Goal: Information Seeking & Learning: Find specific fact

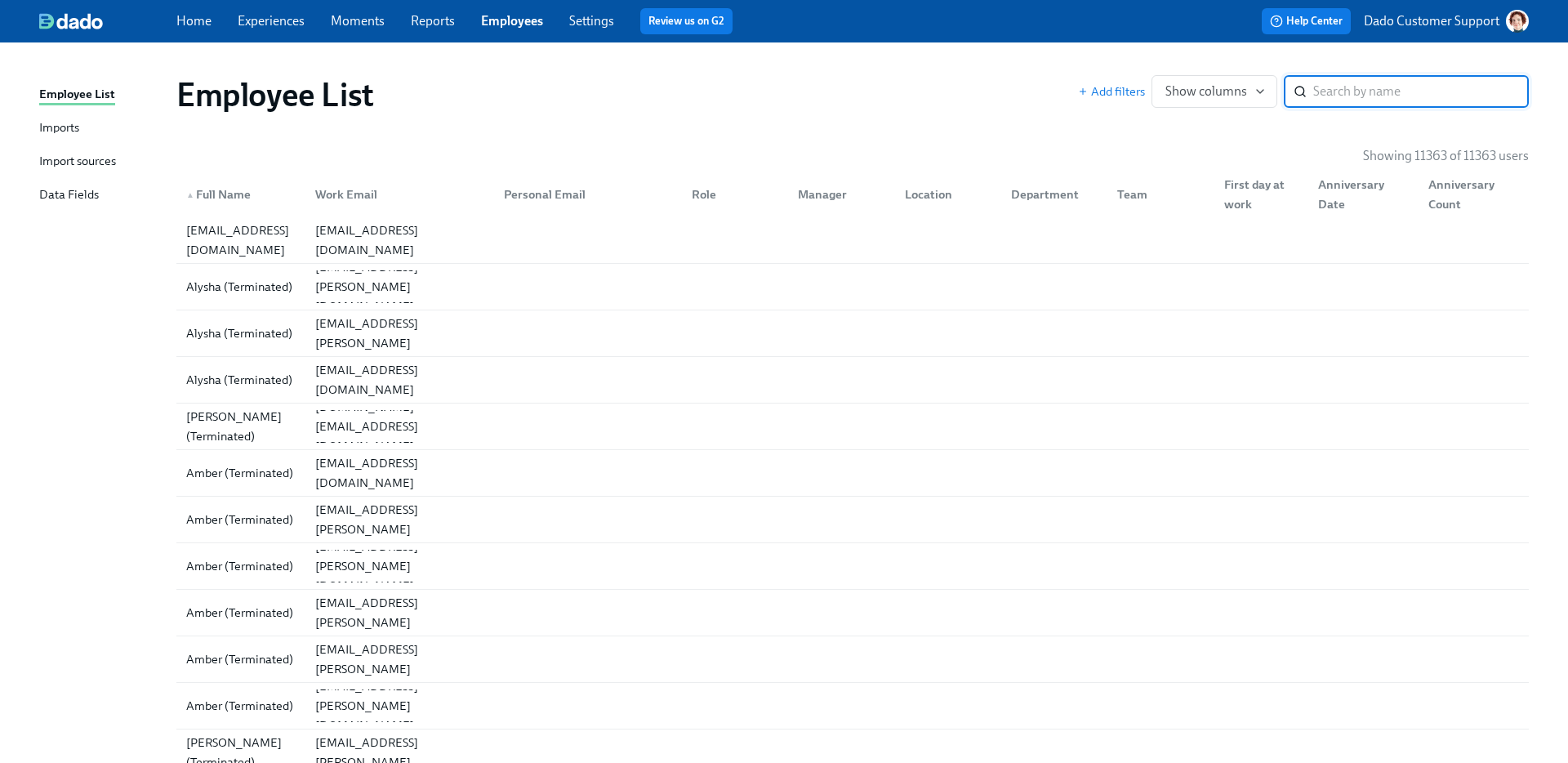
click at [1410, 87] on input "search" at bounding box center [1420, 91] width 215 height 32
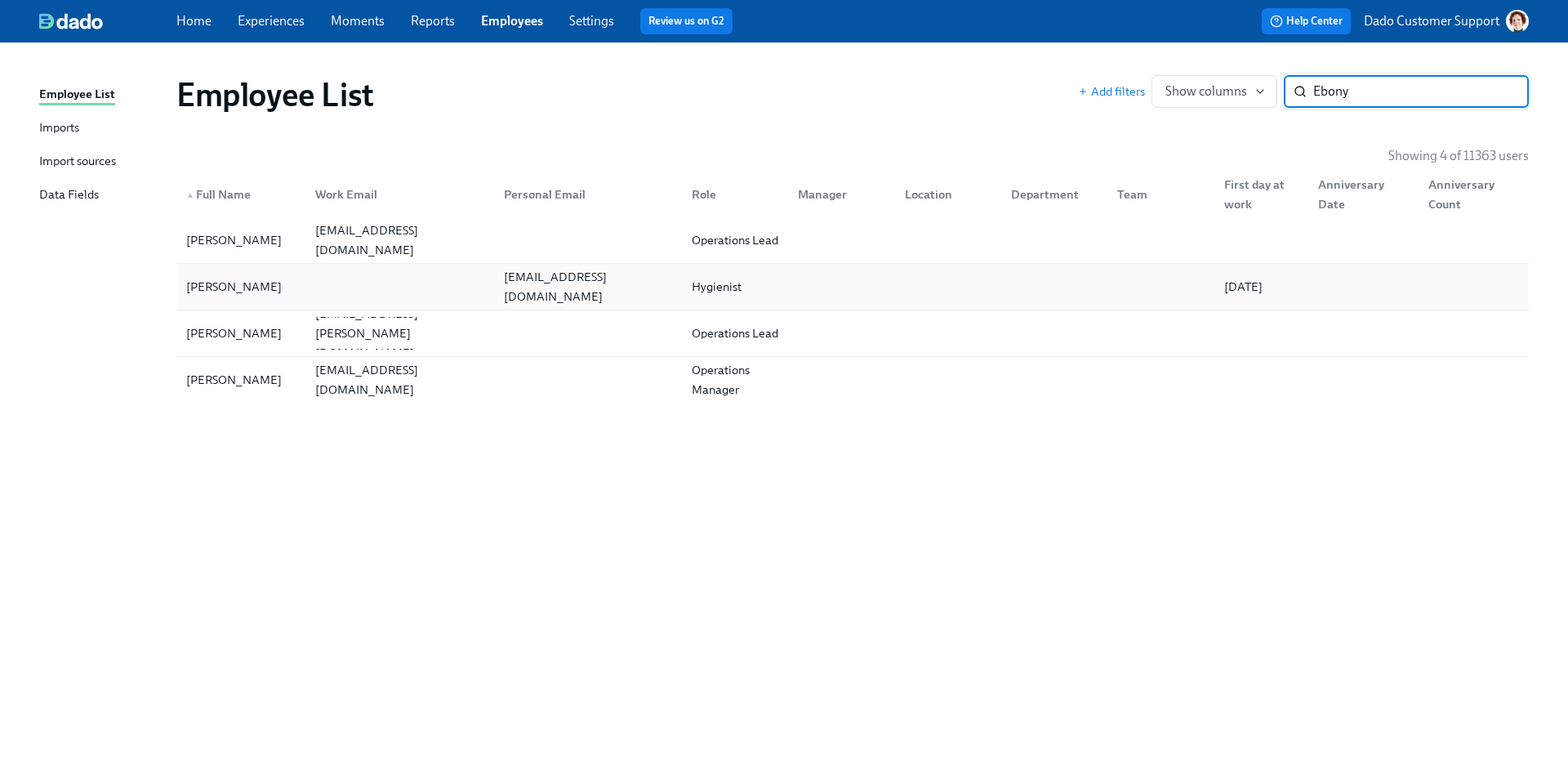
type input "Ebony"
click at [247, 270] on div "[PERSON_NAME]" at bounding box center [240, 286] width 123 height 32
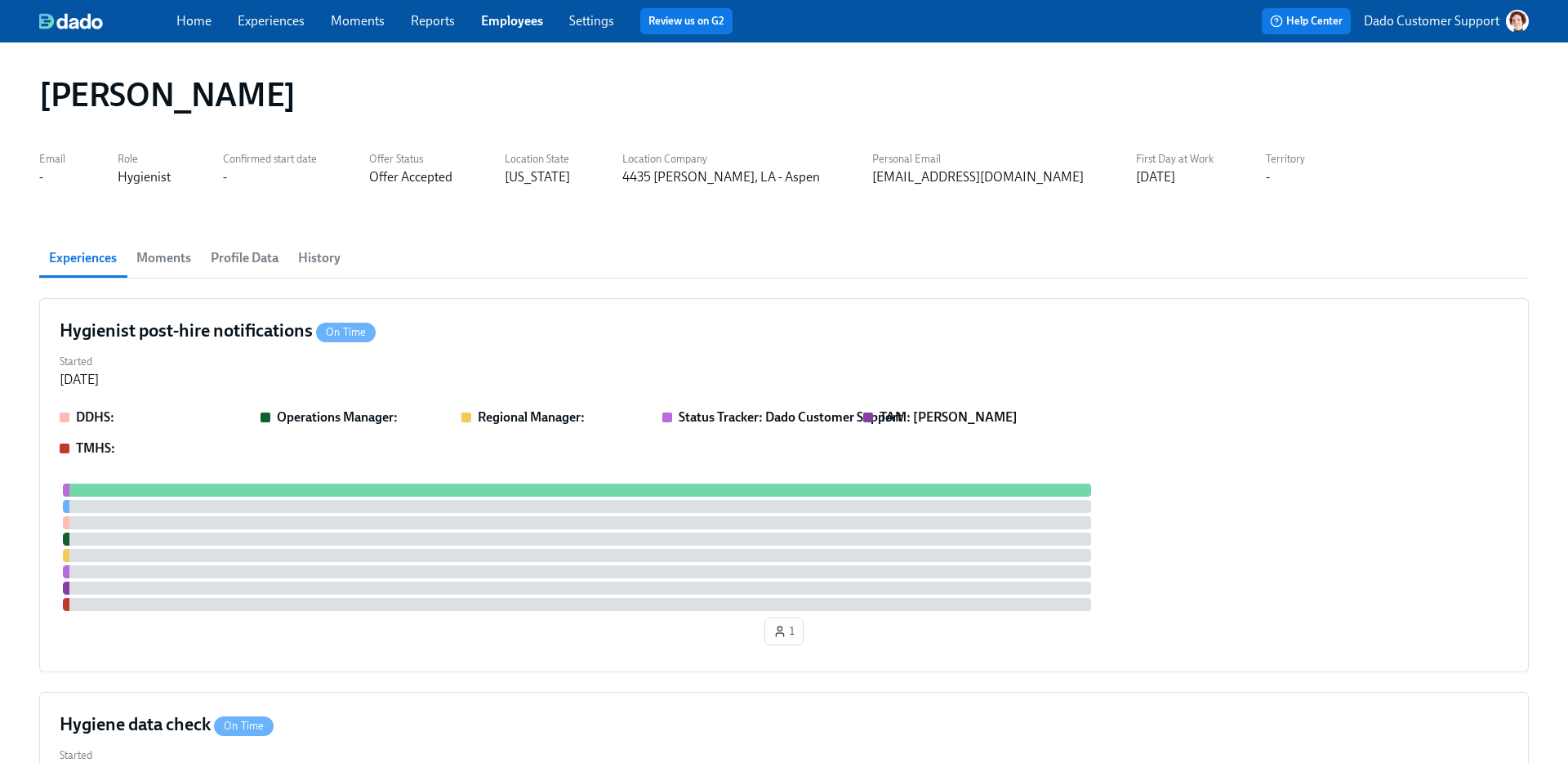
scroll to position [0, 197]
click at [251, 261] on span "Profile Data" at bounding box center [245, 257] width 68 height 22
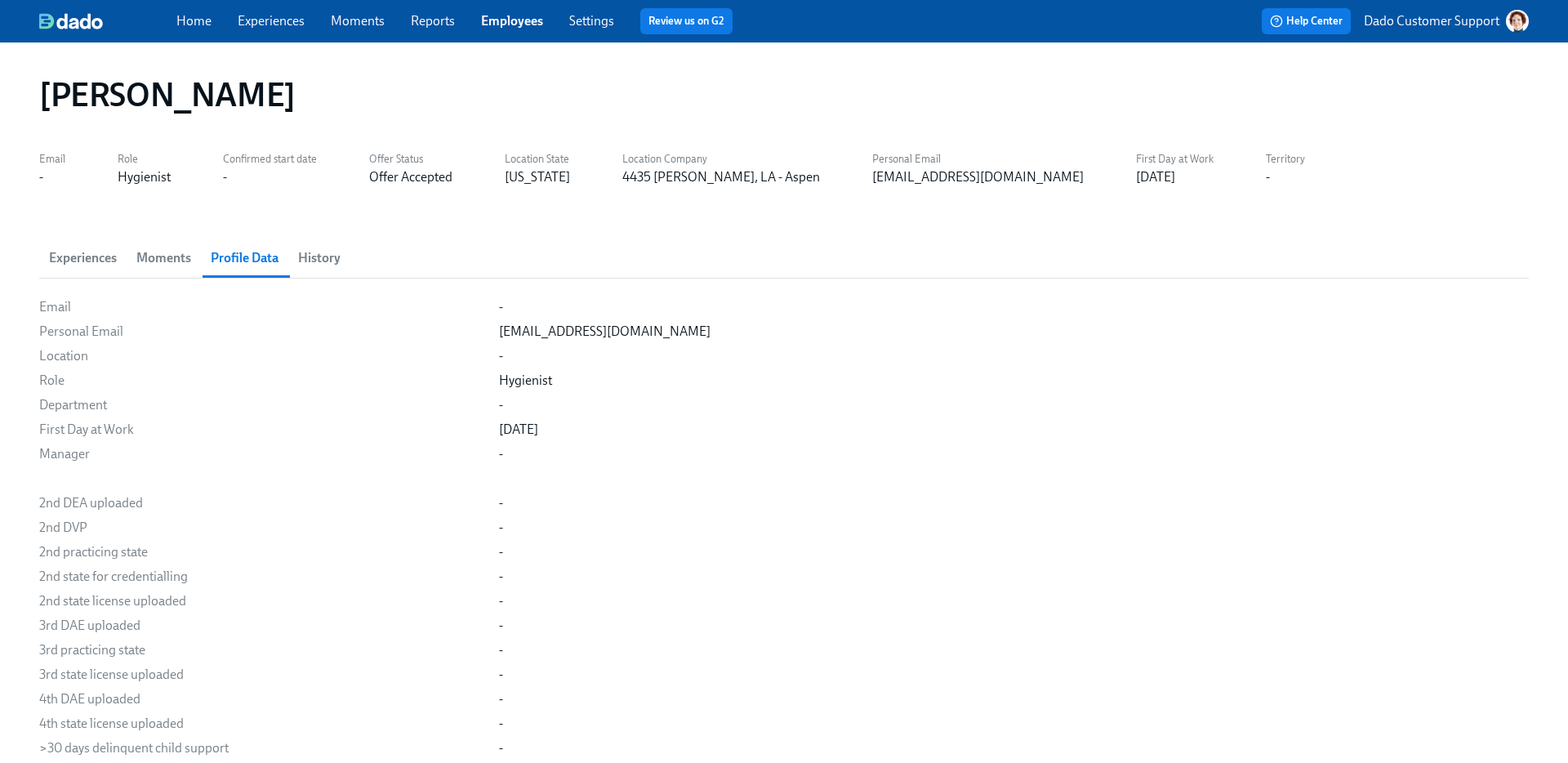
click at [320, 262] on span "History" at bounding box center [318, 257] width 42 height 22
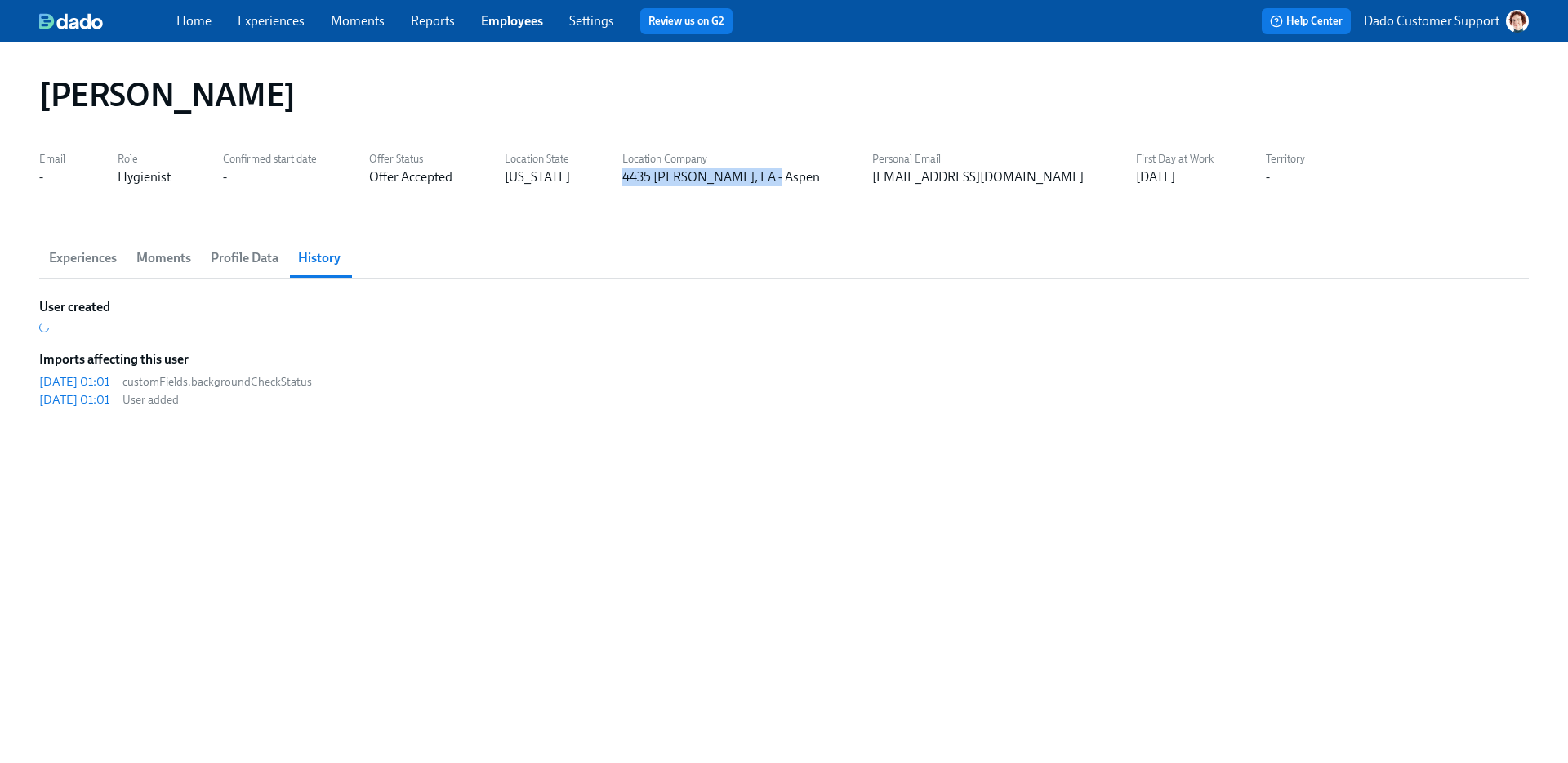
drag, startPoint x: 611, startPoint y: 179, endPoint x: 766, endPoint y: 181, distance: 155.0
click at [766, 181] on div "Email - Role Hygienist Confirmed start date - Offer Status Offer Accepted Locat…" at bounding box center [784, 167] width 1489 height 39
copy div "4435 [PERSON_NAME], LA - Aspen"
click at [522, 13] on span "Employees" at bounding box center [511, 22] width 62 height 18
click at [512, 19] on link "Employees" at bounding box center [511, 21] width 62 height 15
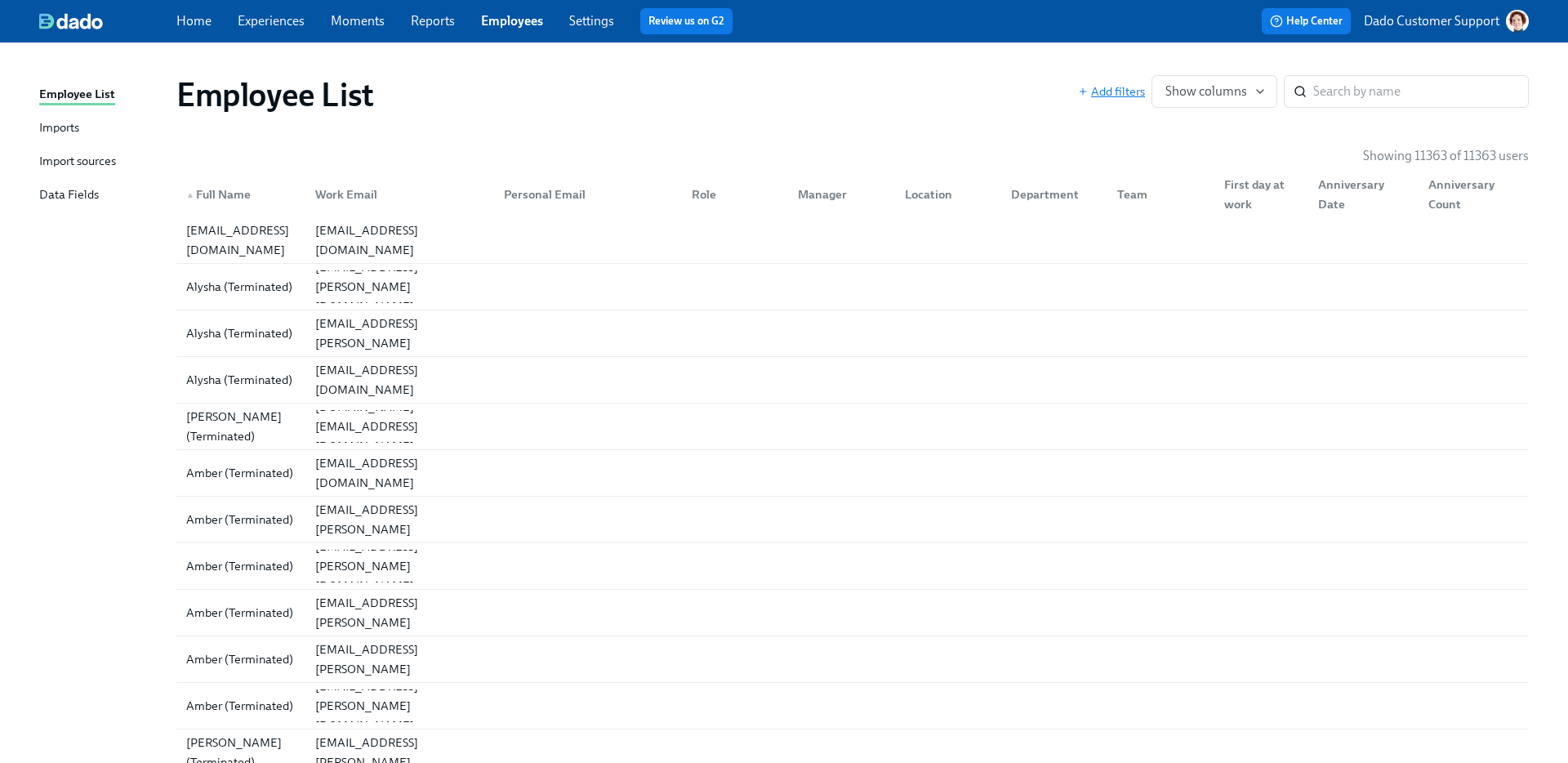
click at [1138, 94] on span "Add filters" at bounding box center [1111, 91] width 67 height 16
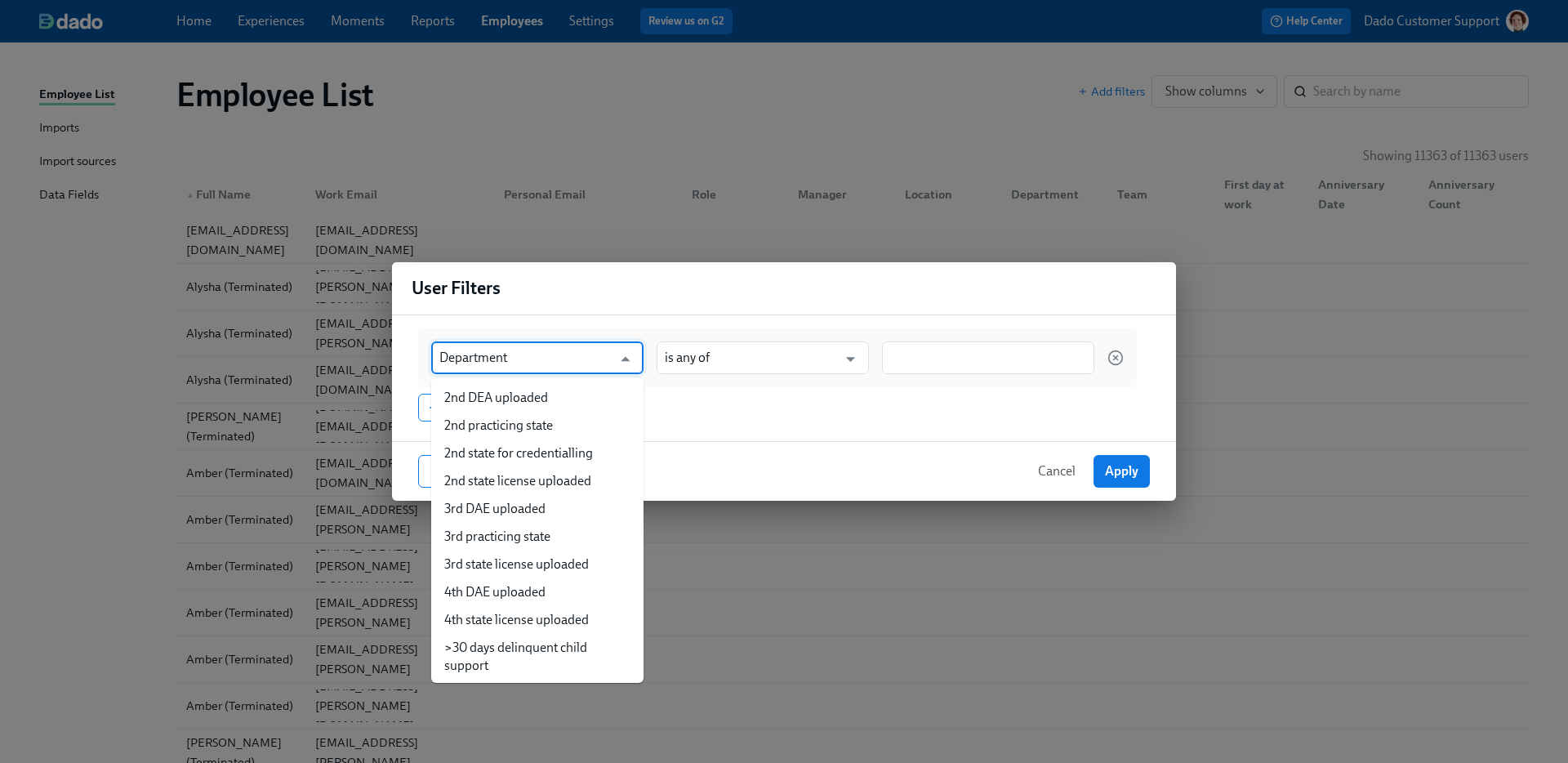
click at [499, 357] on input "Department" at bounding box center [525, 358] width 172 height 32
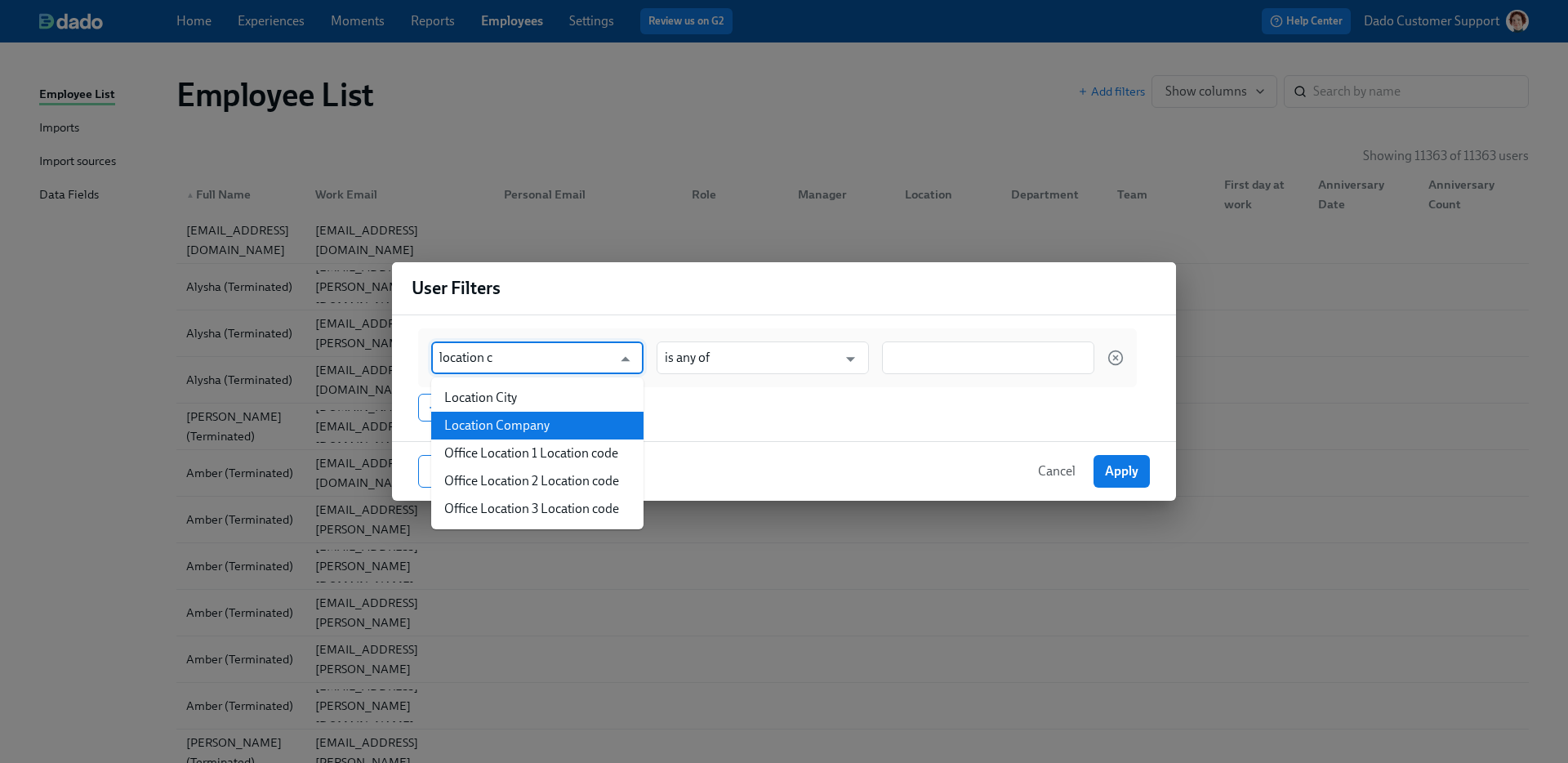
click at [579, 418] on li "Location Company" at bounding box center [537, 425] width 212 height 28
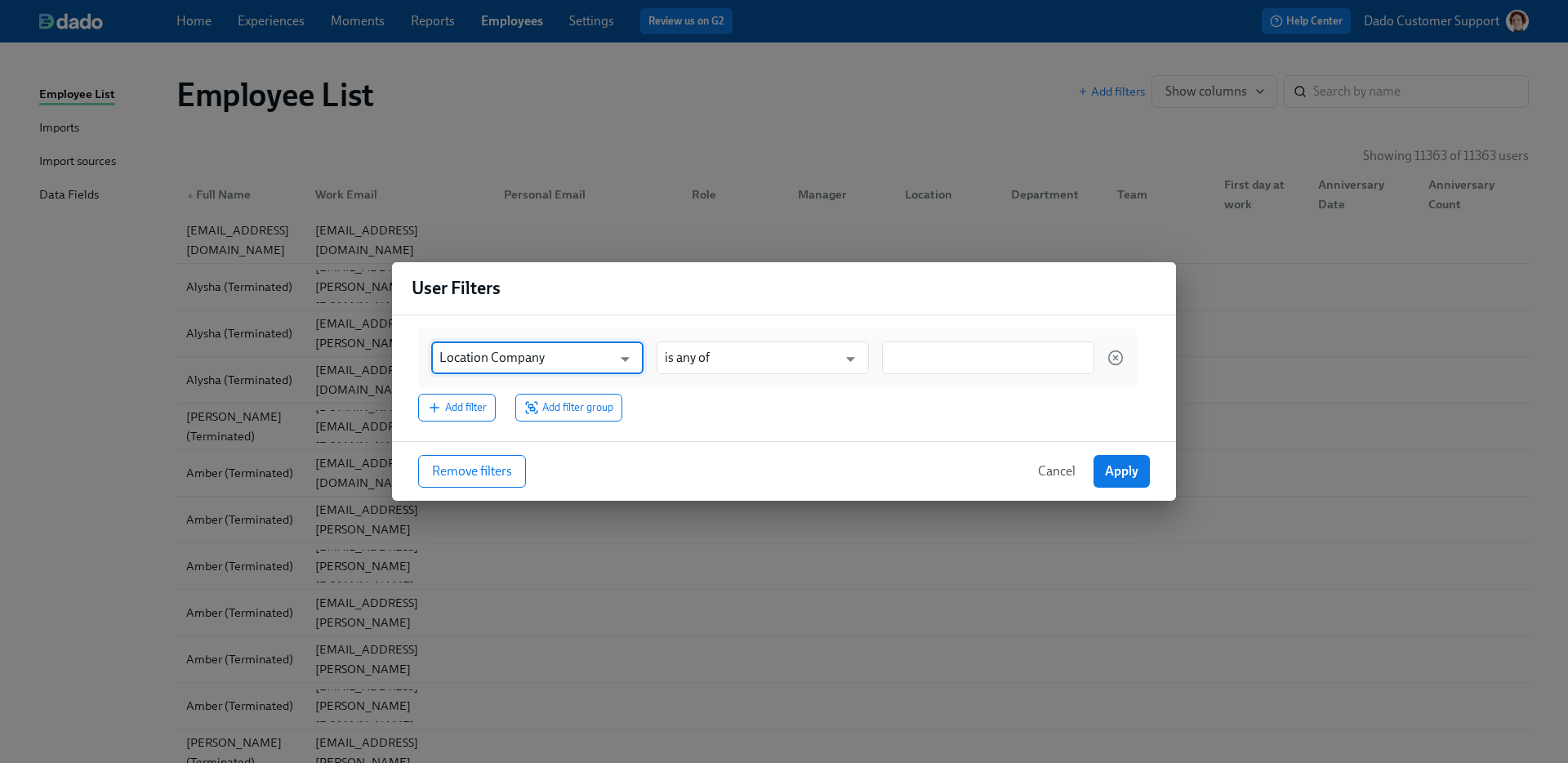
type input "Location Company"
click at [931, 382] on div "Location Company ​ is any of ​" at bounding box center [776, 358] width 718 height 59
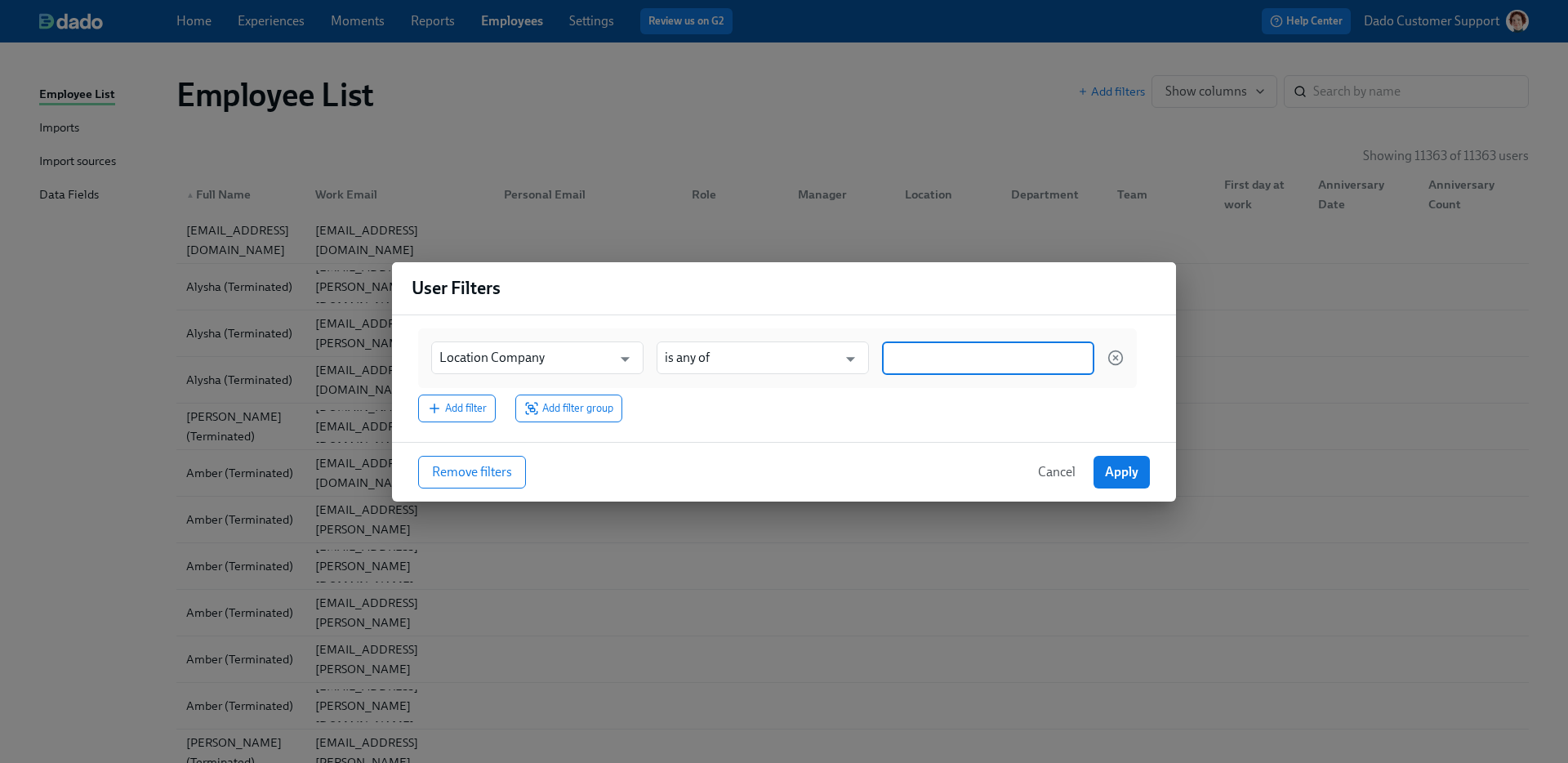
click at [930, 359] on input at bounding box center [988, 358] width 196 height 17
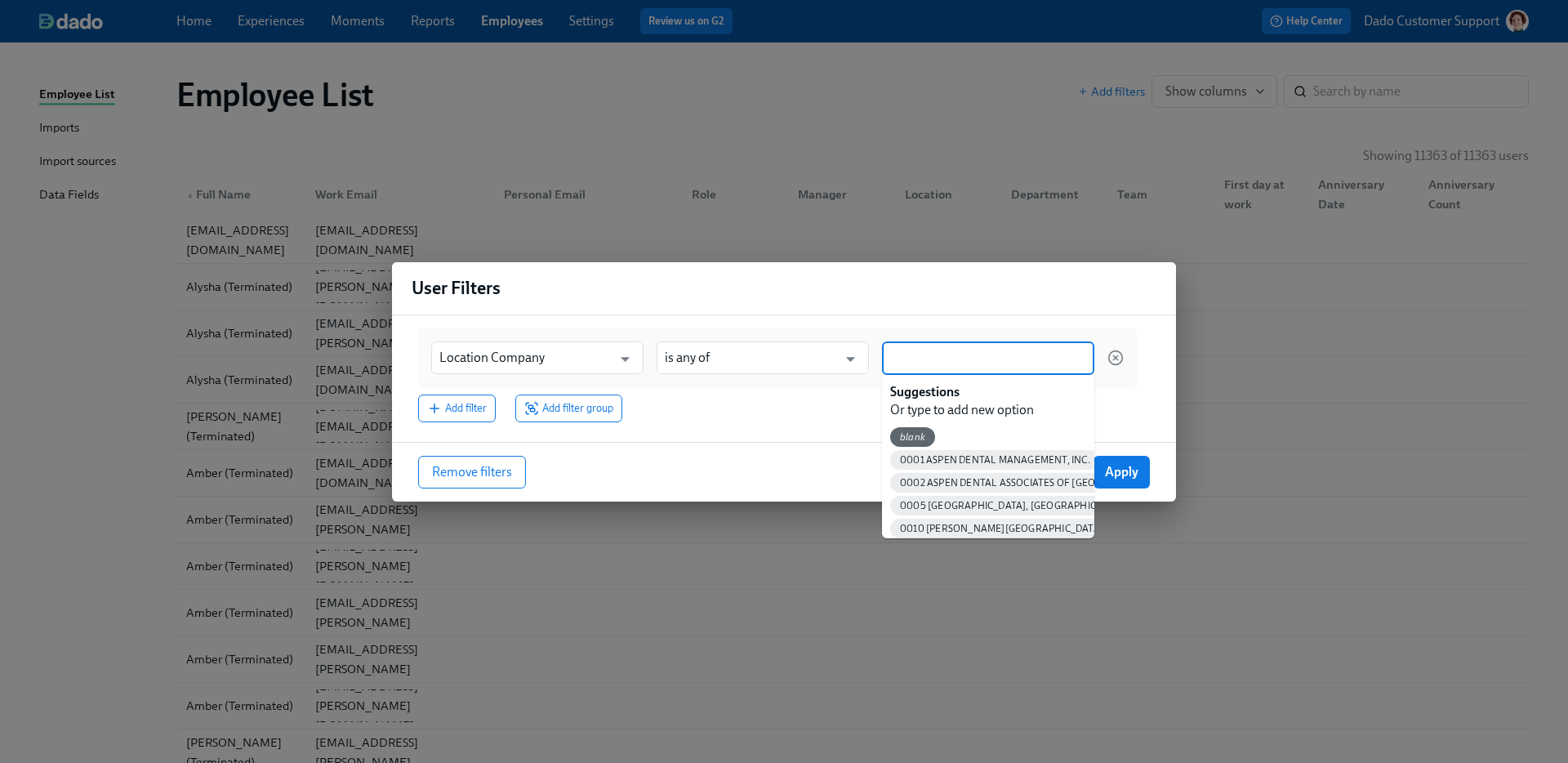
paste input "4435 [PERSON_NAME], LA - Aspen"
type input "4435 [PERSON_NAME], LA - Aspen"
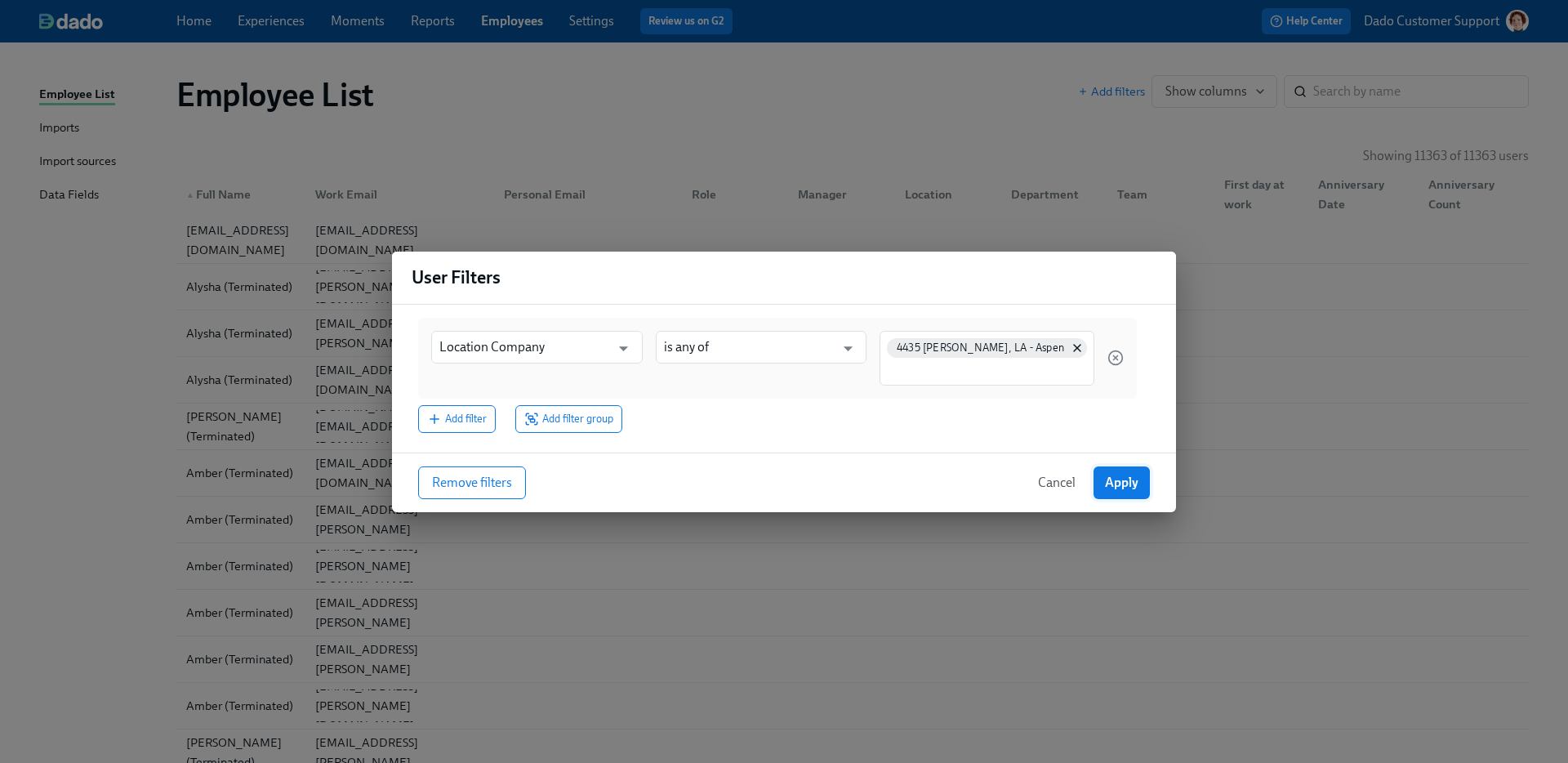
click at [1117, 480] on span "Apply" at bounding box center [1121, 482] width 33 height 16
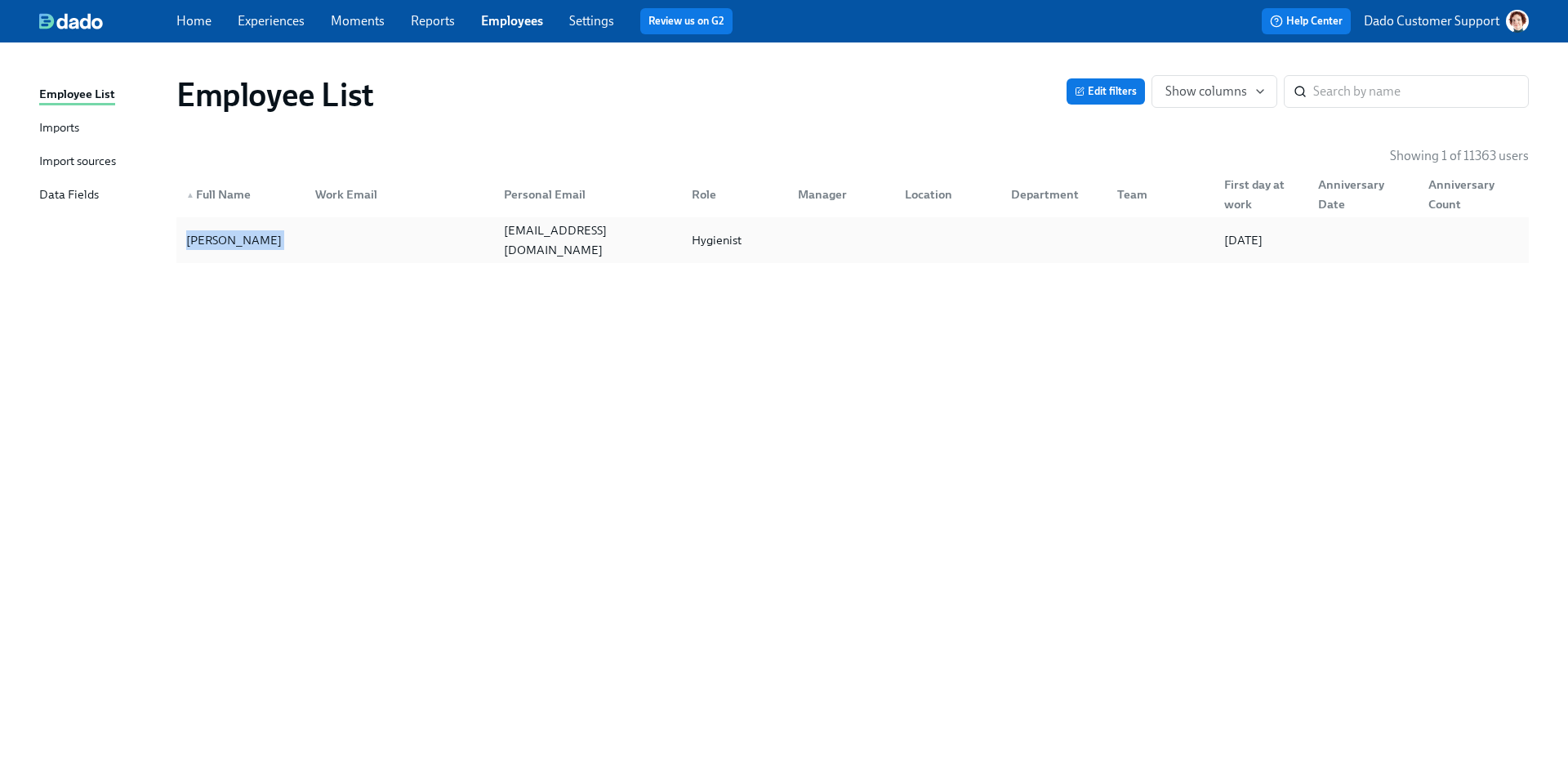
drag, startPoint x: 121, startPoint y: 244, endPoint x: 328, endPoint y: 244, distance: 207.0
click at [328, 244] on div "Employee List Edit filters Show columns ​ Showing 1 of 11363 users ▲ Full Name …" at bounding box center [784, 393] width 1489 height 662
copy div "[PERSON_NAME]"
click at [1106, 89] on span "Edit filters" at bounding box center [1105, 91] width 62 height 16
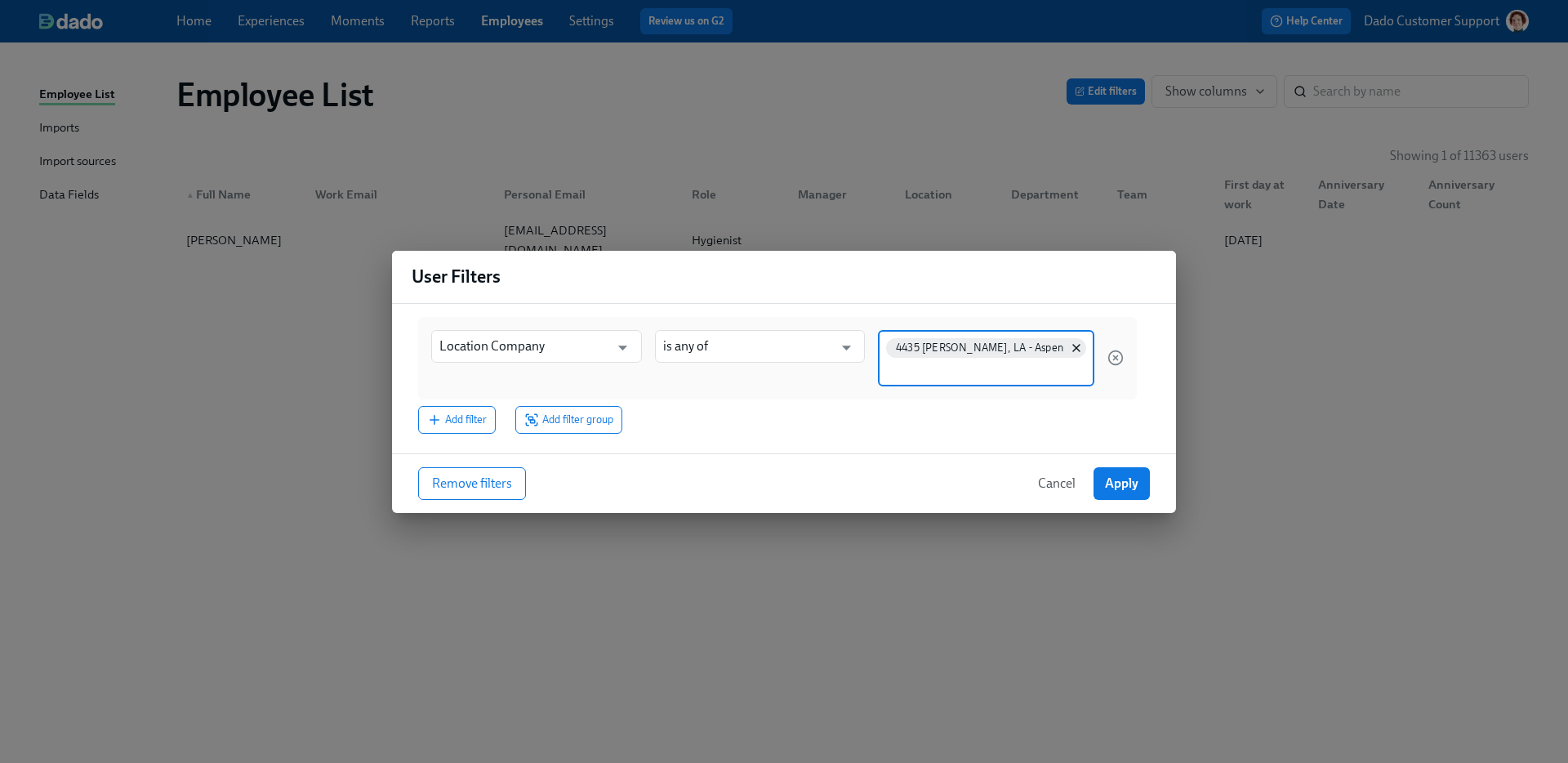
click at [949, 370] on input at bounding box center [985, 369] width 200 height 17
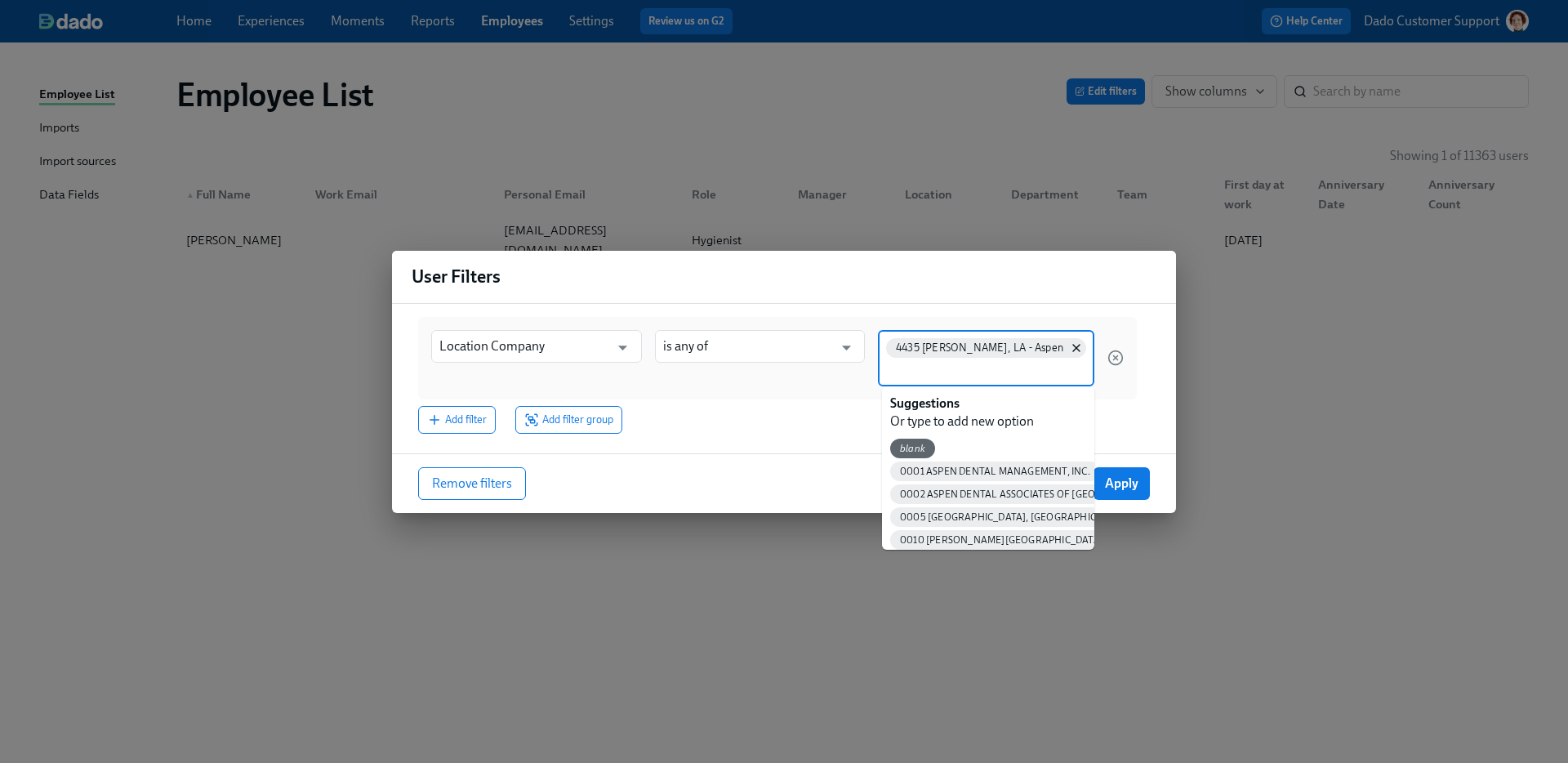
paste input "[PERSON_NAME], hired for"
type input "[PERSON_NAME], hired for"
paste input "4435 [PERSON_NAME], [GEOGRAPHIC_DATA]"
type input "4435 [PERSON_NAME], [GEOGRAPHIC_DATA]"
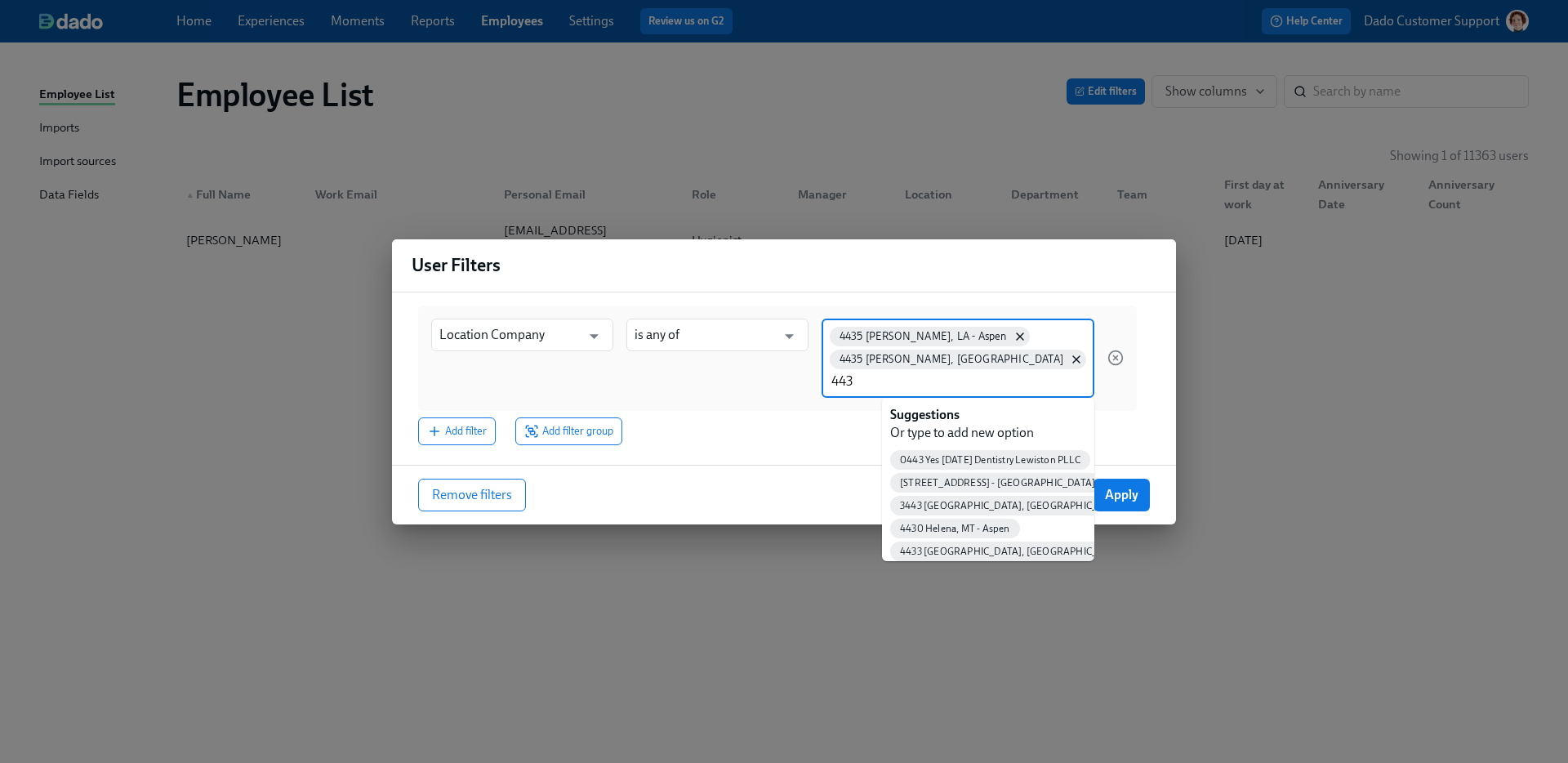
type input "4435"
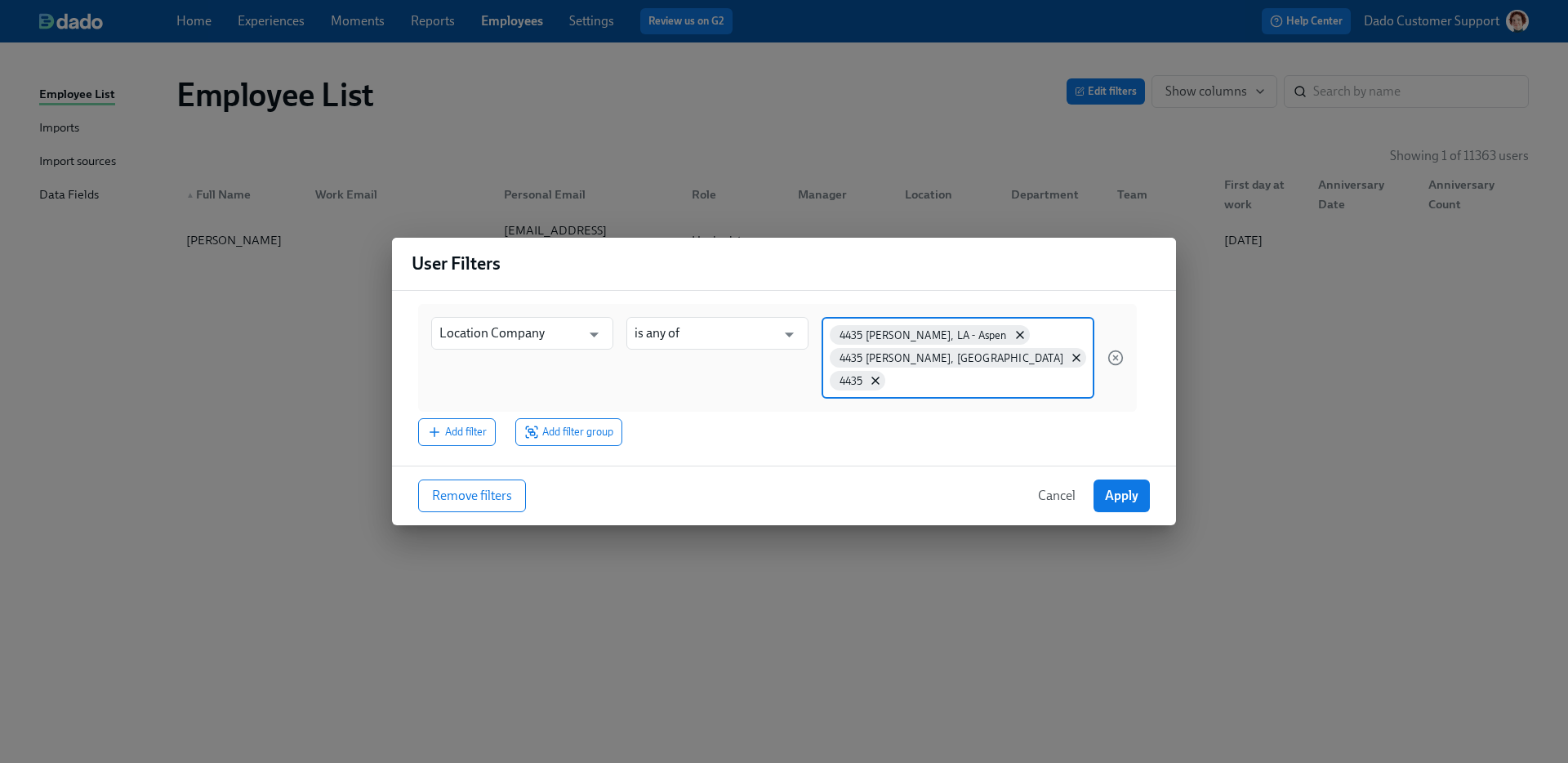
paste input "[GEOGRAPHIC_DATA][PERSON_NAME], [GEOGRAPHIC_DATA]"
type input "4440"
click at [778, 333] on input "is any of" at bounding box center [706, 334] width 143 height 32
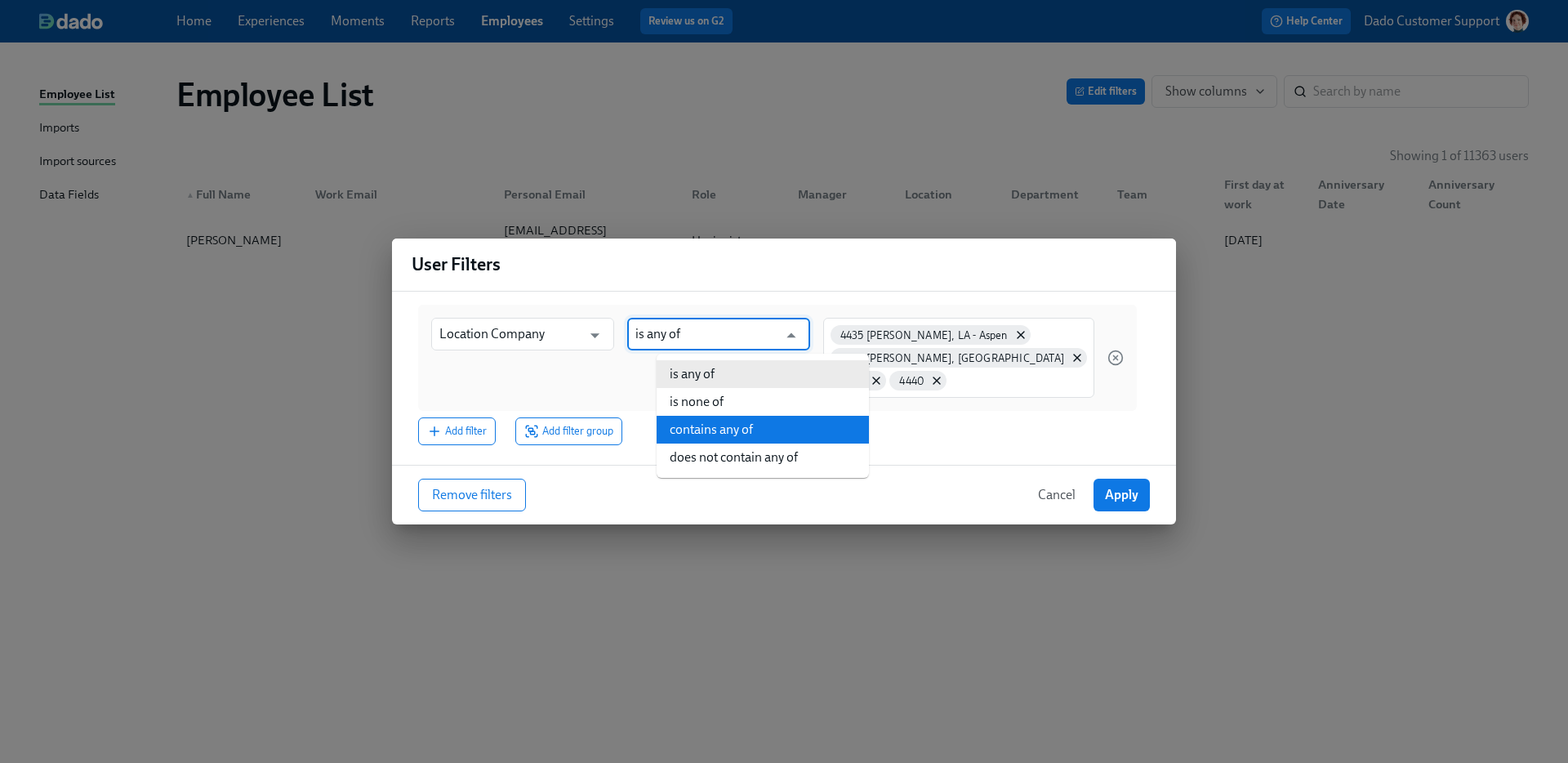
click at [764, 430] on li "contains any of" at bounding box center [762, 429] width 212 height 28
type input "contains any of"
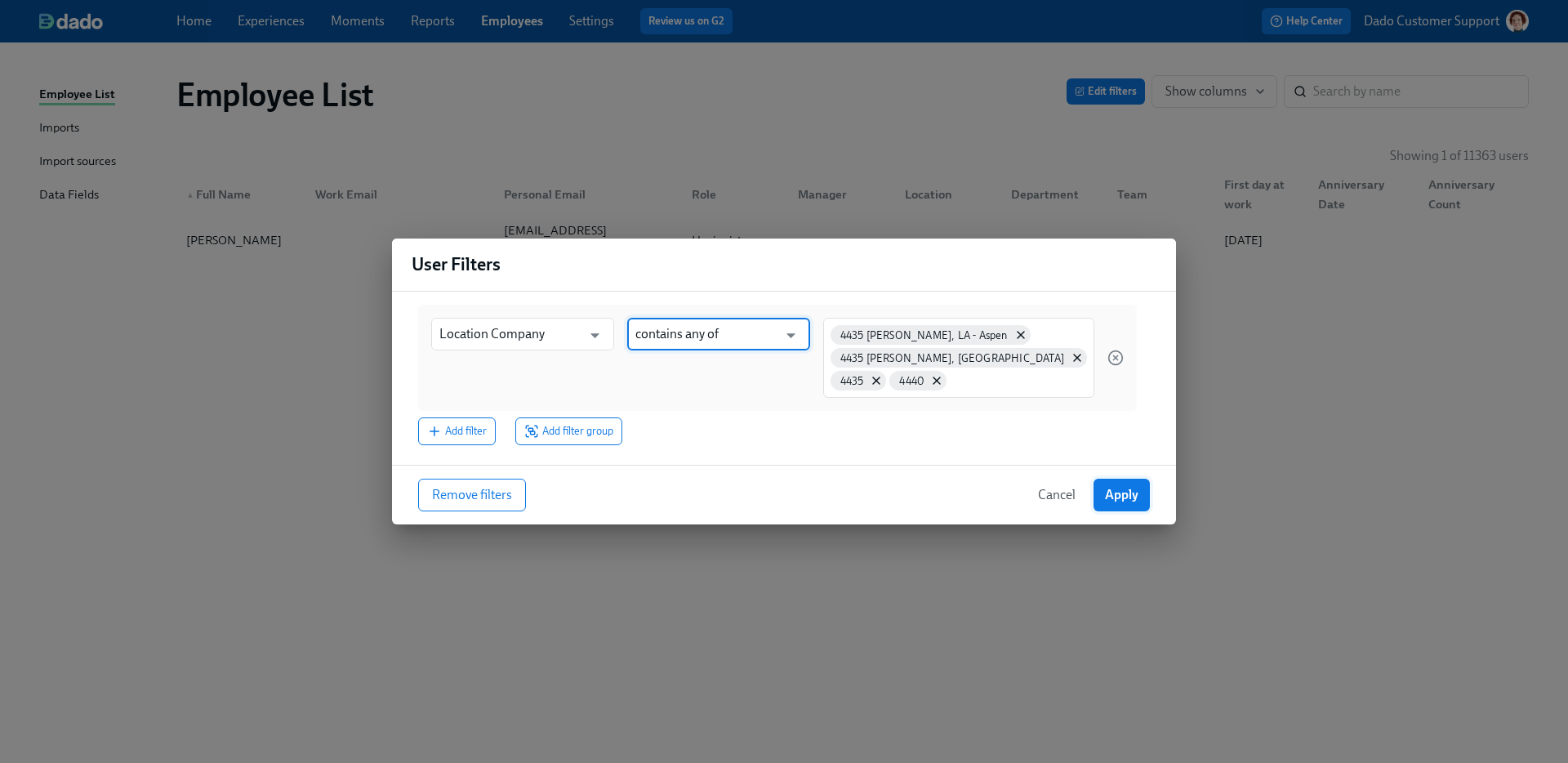
click at [1130, 487] on span "Apply" at bounding box center [1121, 495] width 33 height 16
